Goal: Task Accomplishment & Management: Complete application form

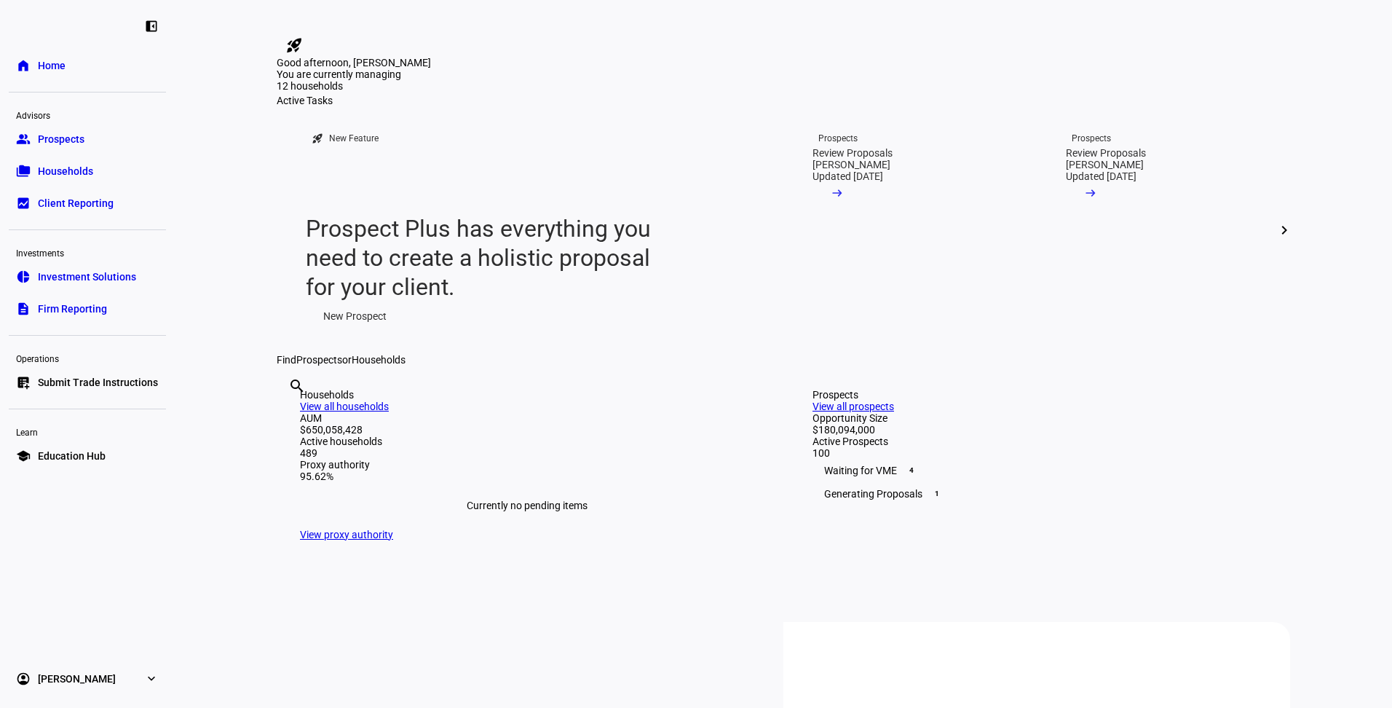
click at [111, 381] on span "Submit Trade Instructions" at bounding box center [98, 382] width 120 height 15
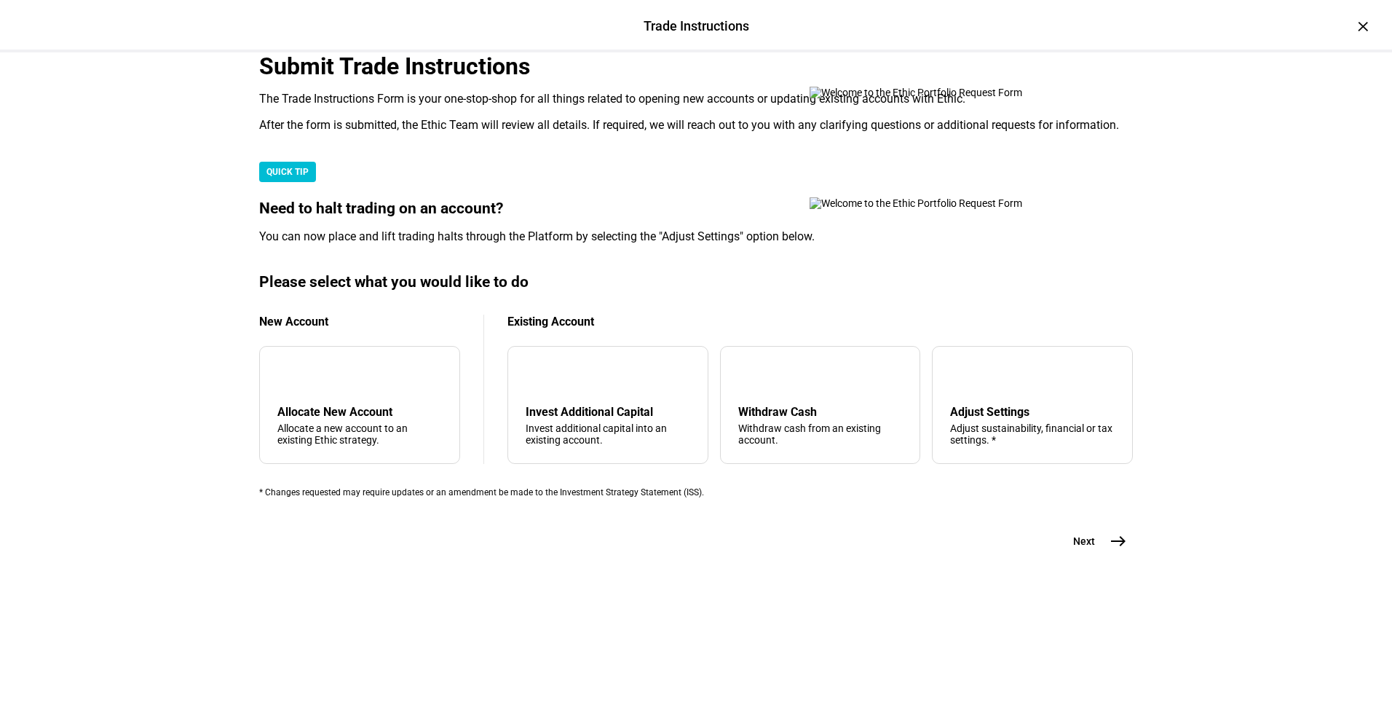
scroll to position [308, 0]
click at [667, 446] on div "Invest additional capital into an existing account." at bounding box center [608, 433] width 165 height 23
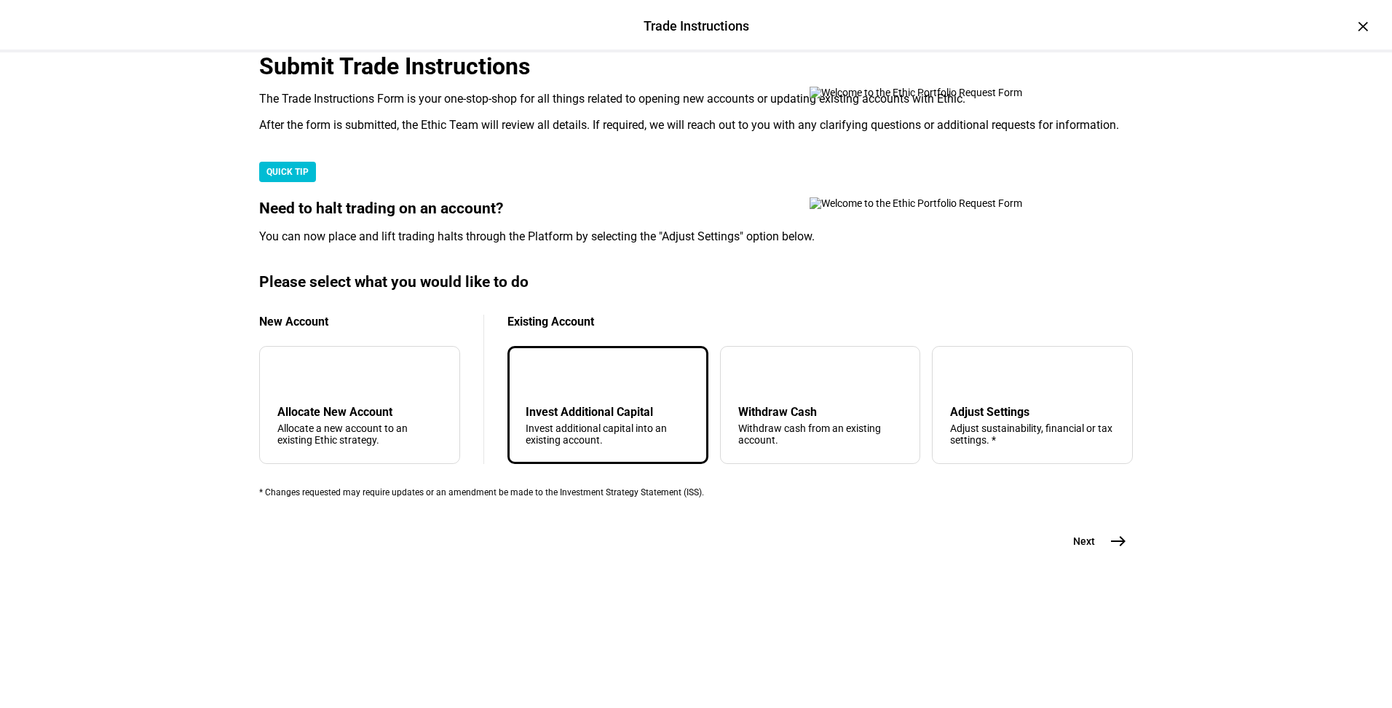
click at [1098, 556] on button "Next east" at bounding box center [1094, 541] width 77 height 29
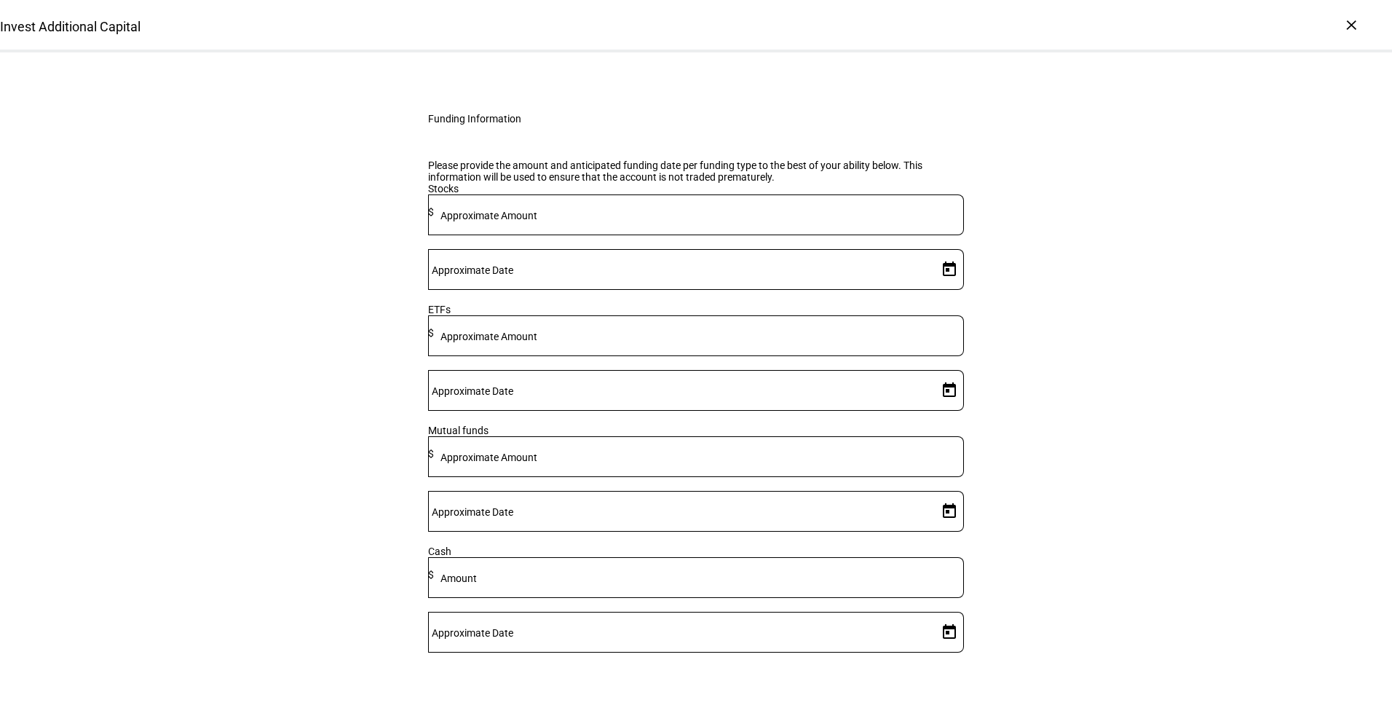
scroll to position [195, 0]
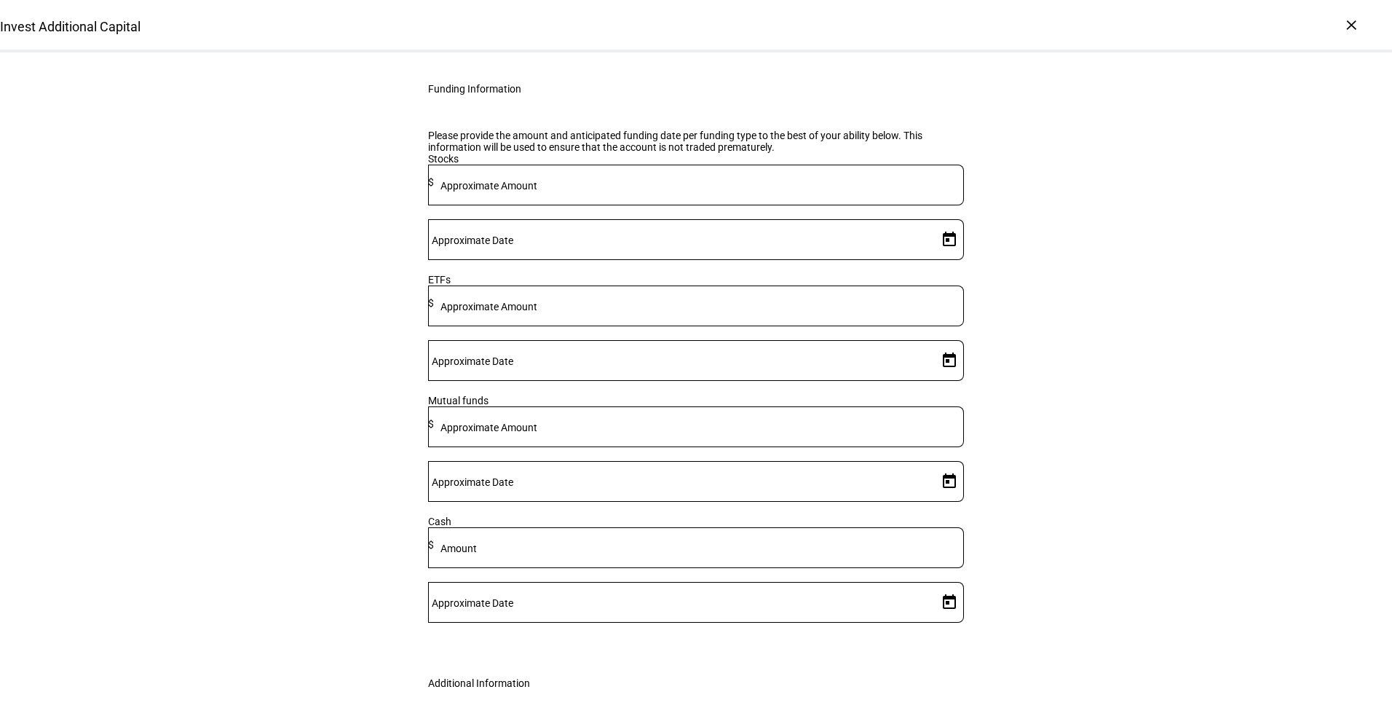
click at [647, 11] on input "Number" at bounding box center [696, 5] width 536 height 12
type input "beck"
click at [634, 260] on span "Andrew P Beck er" at bounding box center [540, 266] width 187 height 17
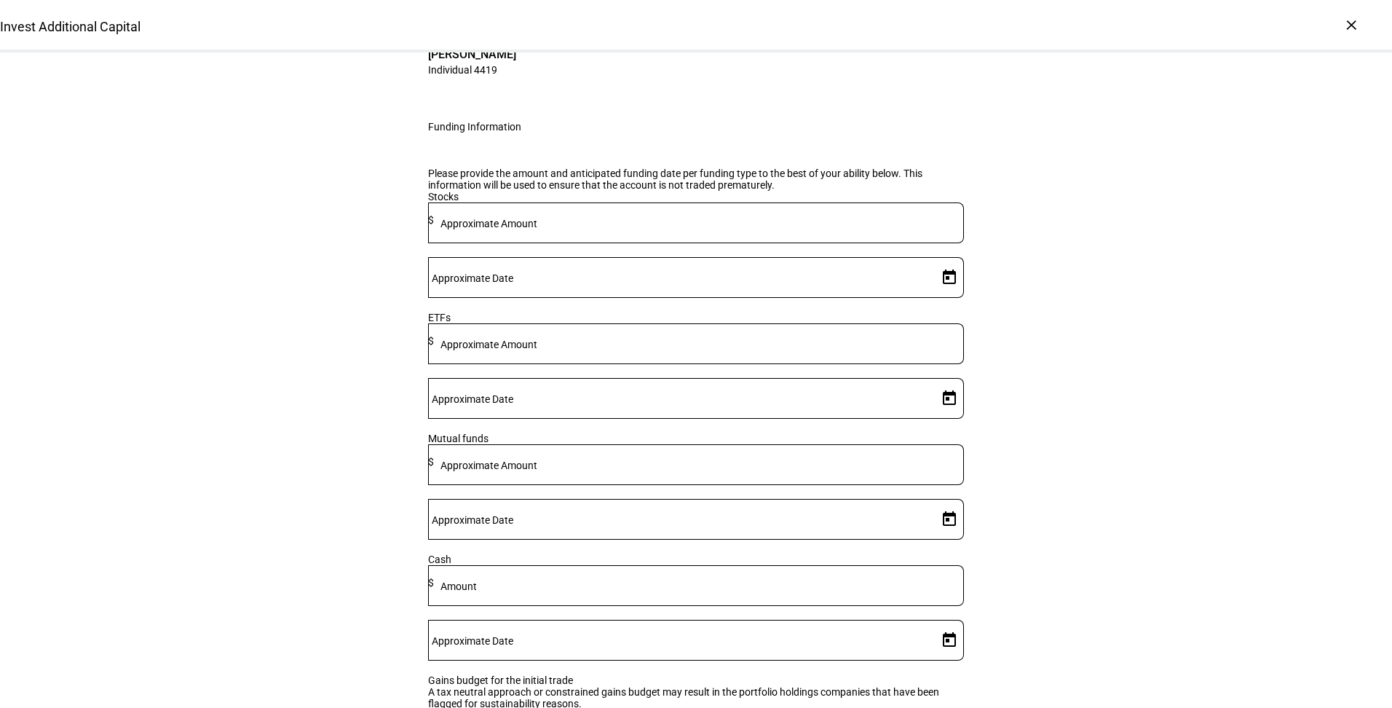
click at [537, 350] on mat-label "Approximate Amount" at bounding box center [489, 345] width 97 height 12
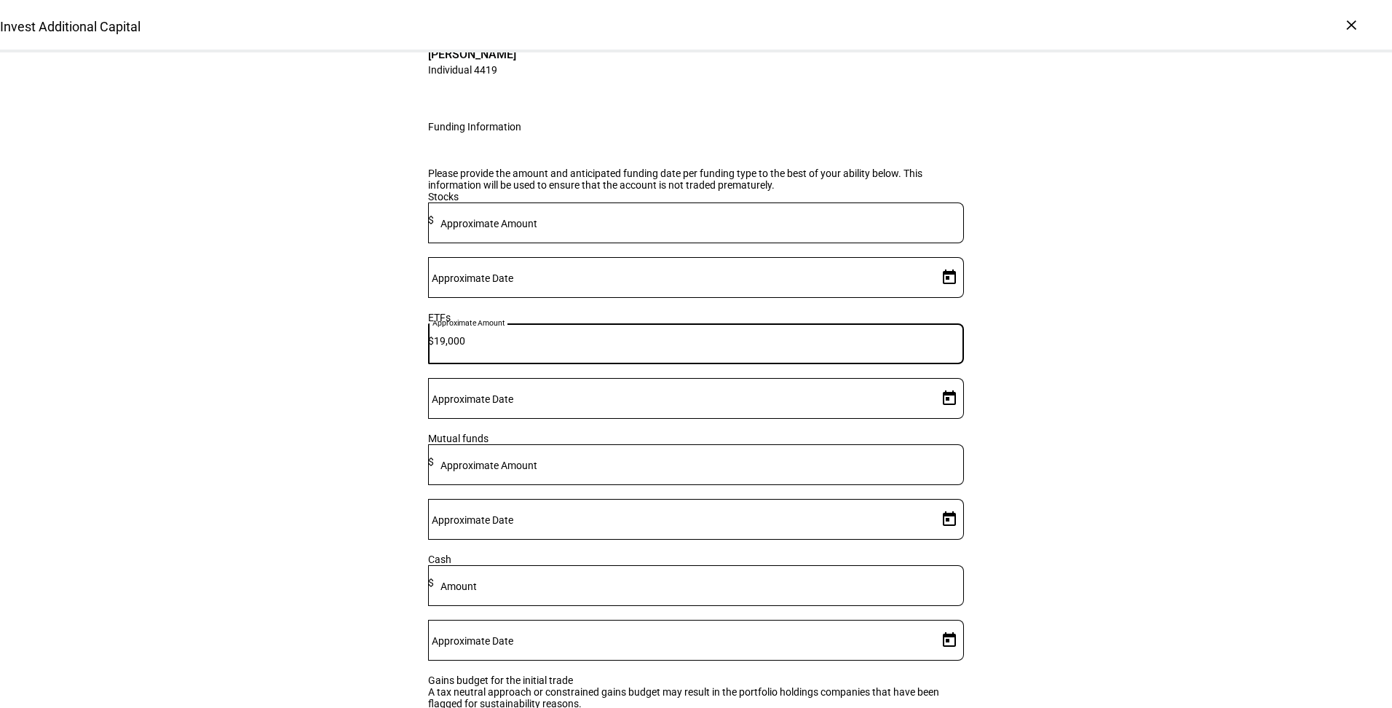
type input "19,000"
drag, startPoint x: 1166, startPoint y: 428, endPoint x: 1143, endPoint y: 427, distance: 23.3
click at [1166, 428] on div "Invest Additional Capital Complete and submit this form to invest additional ca…" at bounding box center [696, 423] width 1392 height 1132
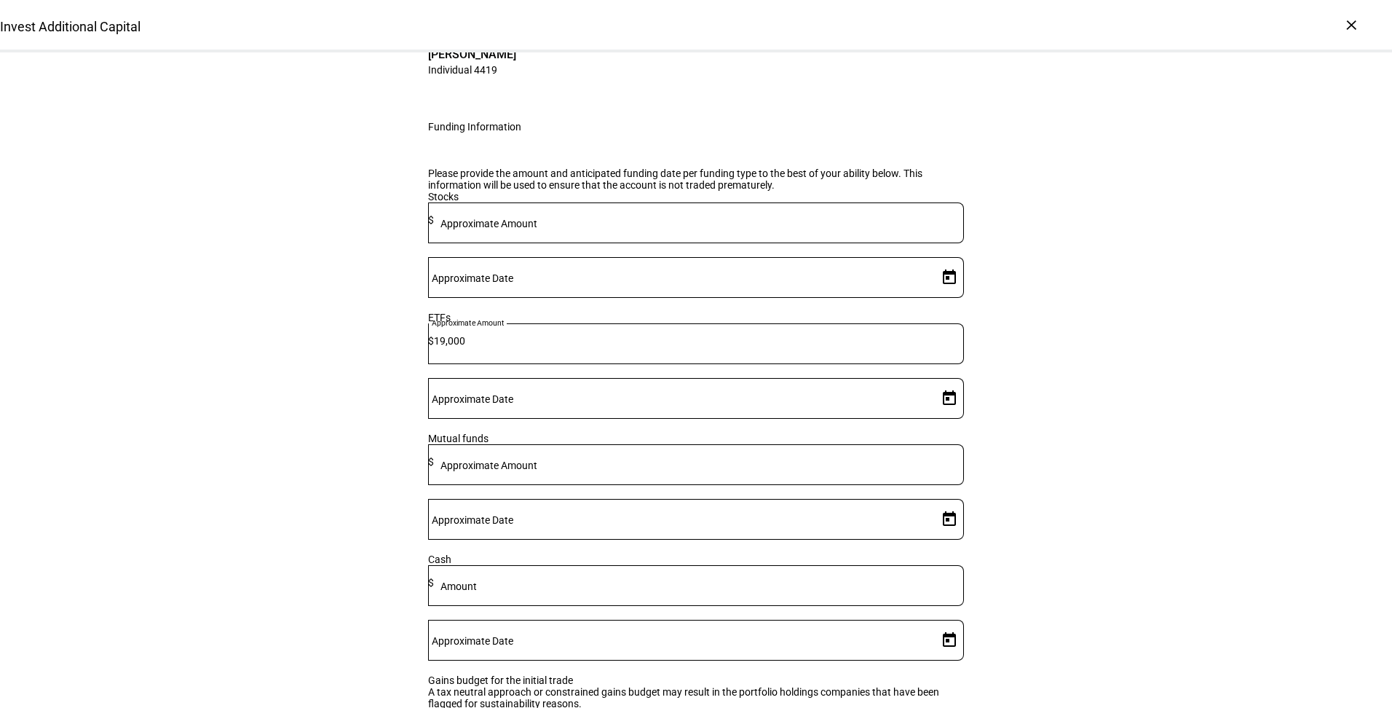
click at [513, 405] on mat-label "Approximate Date" at bounding box center [473, 399] width 82 height 12
click at [860, 401] on input "Approximate Date" at bounding box center [680, 396] width 504 height 12
click at [937, 385] on span "12" at bounding box center [941, 382] width 26 height 26
type input "9/12/2025"
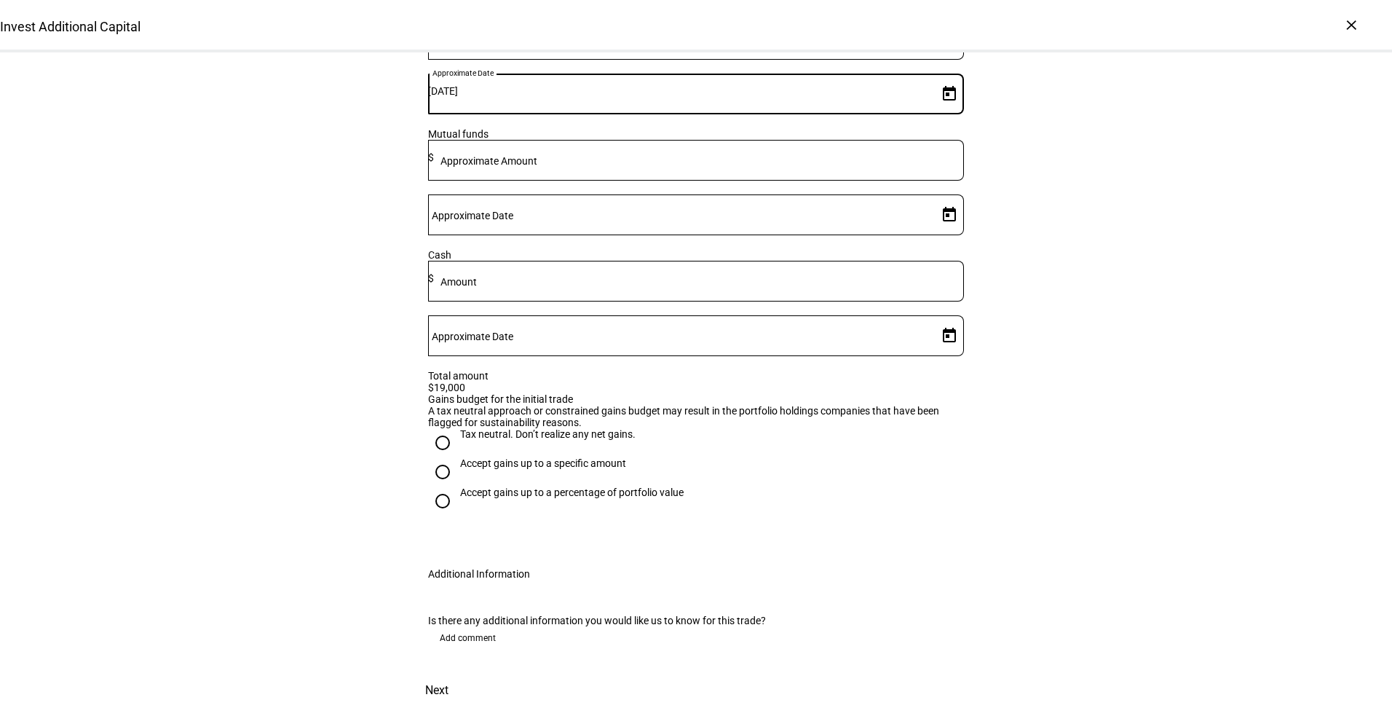
scroll to position [586, 0]
click at [566, 457] on div "Accept gains up to a specific amount" at bounding box center [543, 463] width 166 height 12
click at [457, 457] on input "Accept gains up to a specific amount" at bounding box center [442, 471] width 29 height 29
radio input "true"
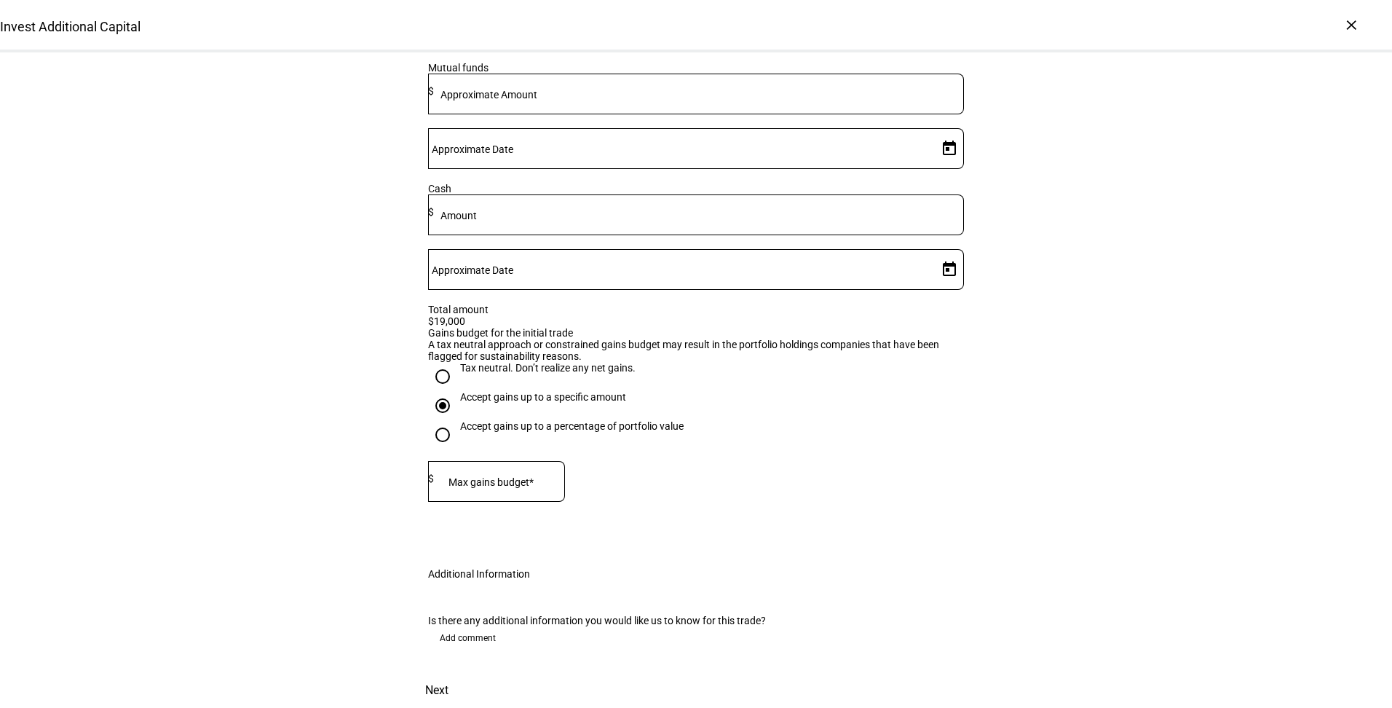
click at [519, 476] on mat-label "Max gains budget*" at bounding box center [491, 482] width 85 height 12
type input "2,000"
click at [469, 675] on span at bounding box center [437, 690] width 64 height 35
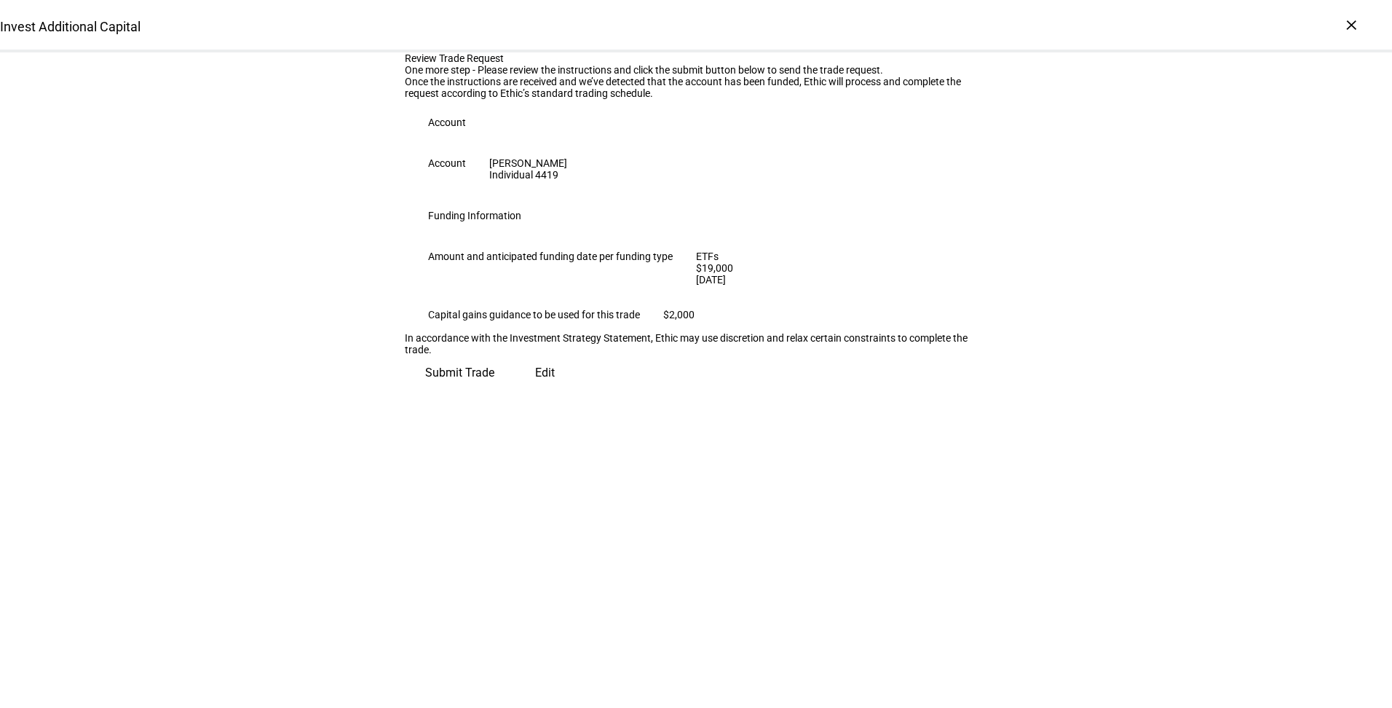
click at [494, 390] on span "Submit Trade" at bounding box center [459, 372] width 69 height 35
